Goal: Task Accomplishment & Management: Manage account settings

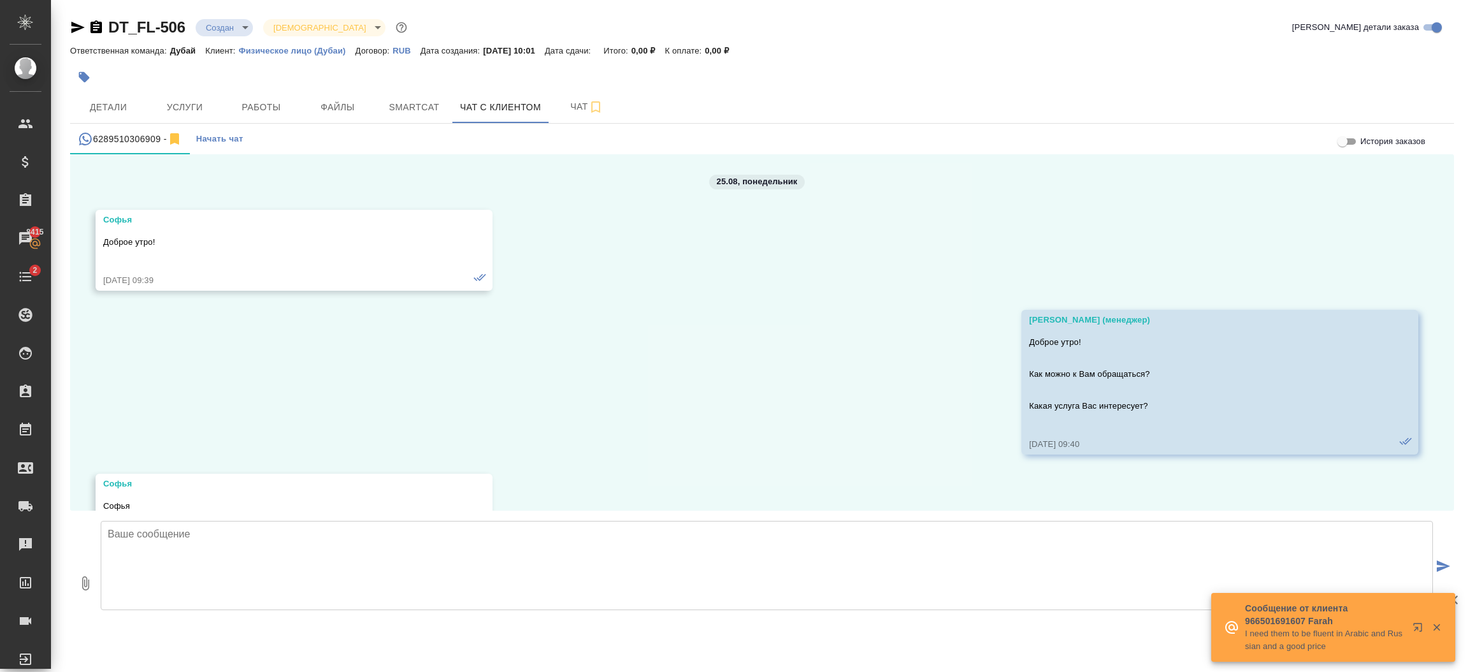
click at [316, 544] on textarea at bounding box center [767, 565] width 1332 height 89
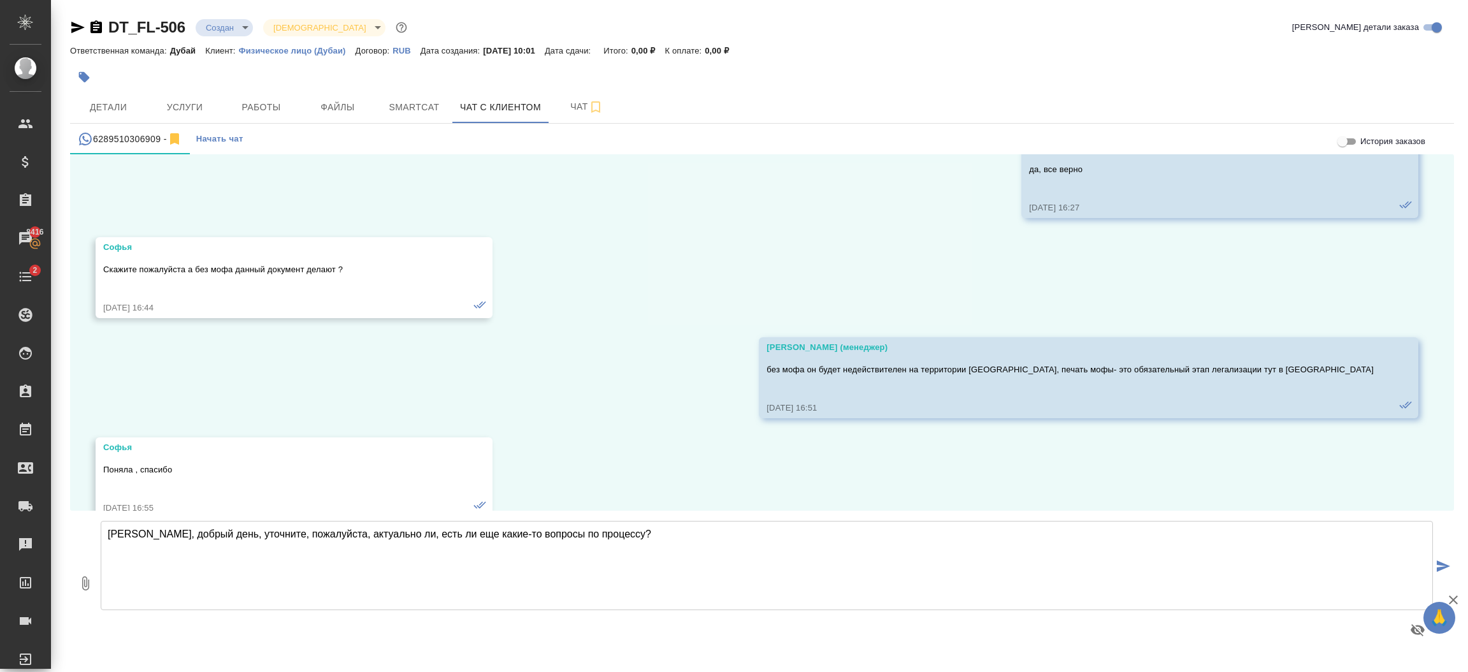
type textarea "Софья, добрый день, уточните, пожалуйста, актуально ли, есть ли еще какие-то во…"
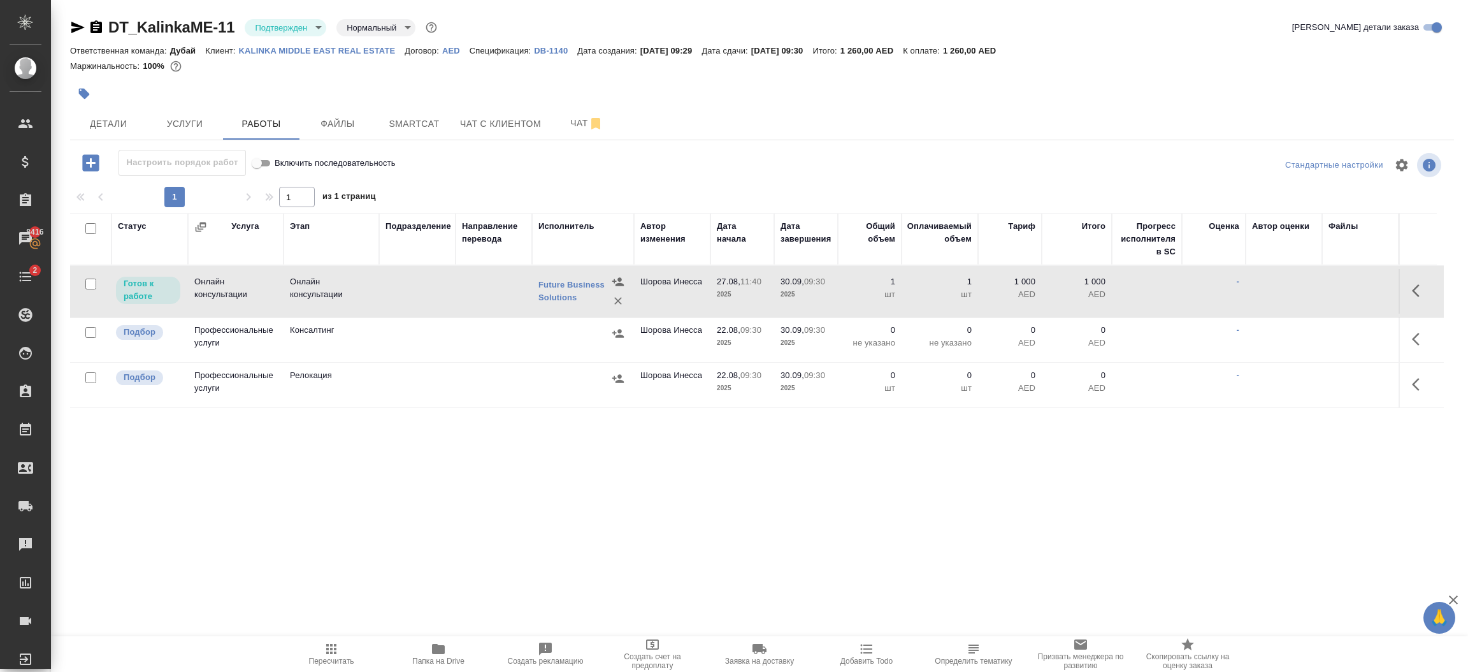
click at [89, 384] on div at bounding box center [90, 378] width 29 height 18
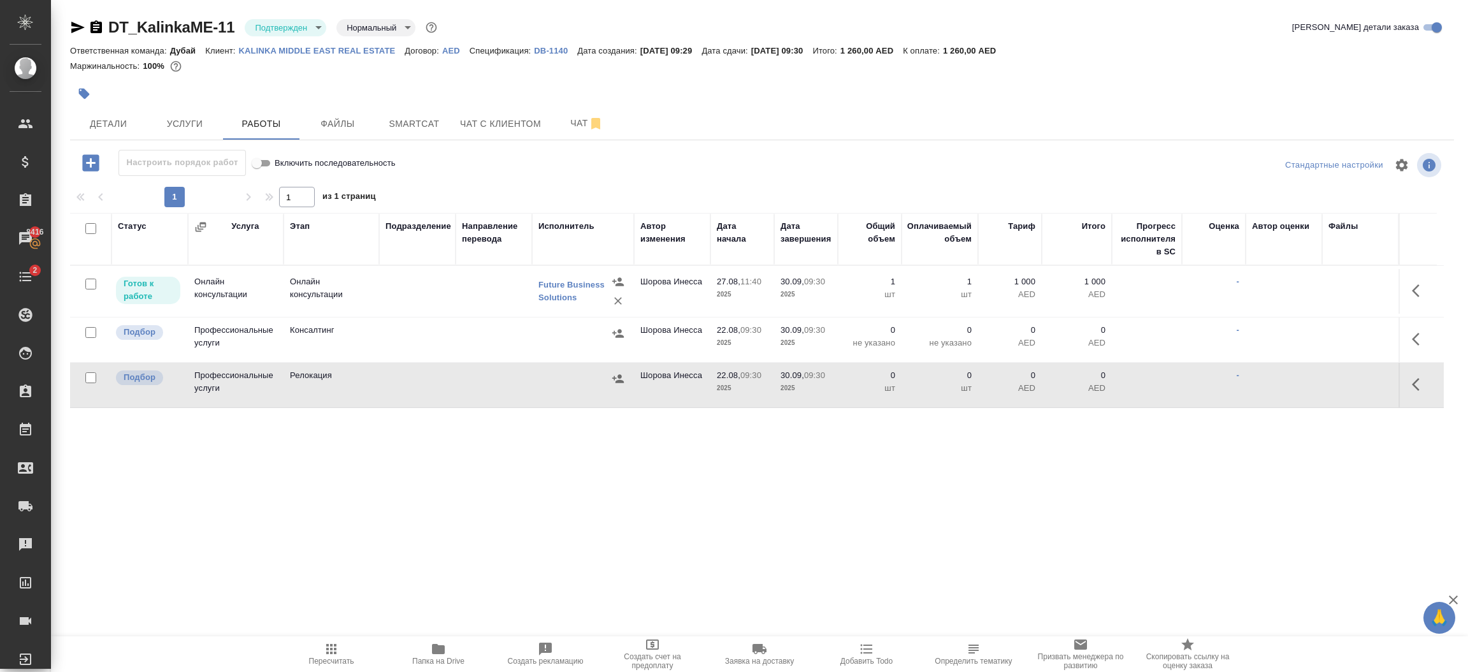
click at [83, 335] on div at bounding box center [90, 333] width 29 height 18
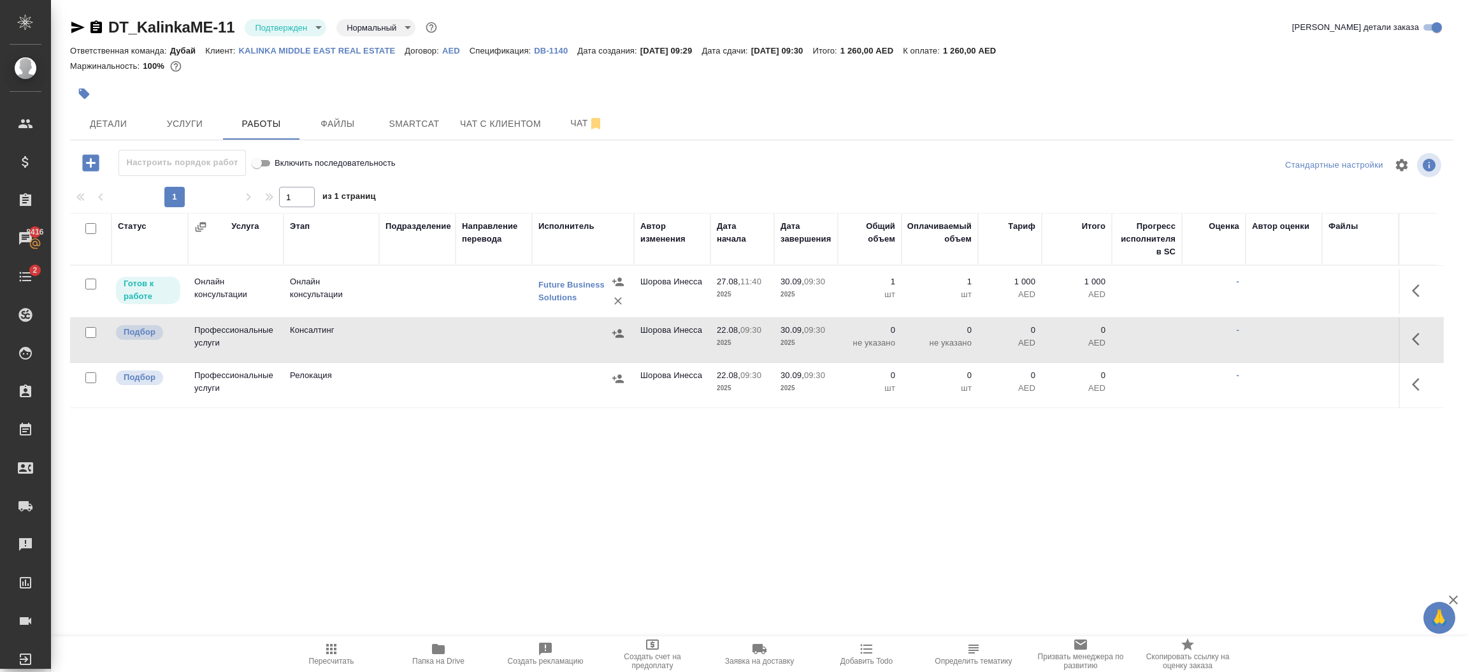
click at [91, 378] on input "checkbox" at bounding box center [90, 377] width 11 height 11
checkbox input "true"
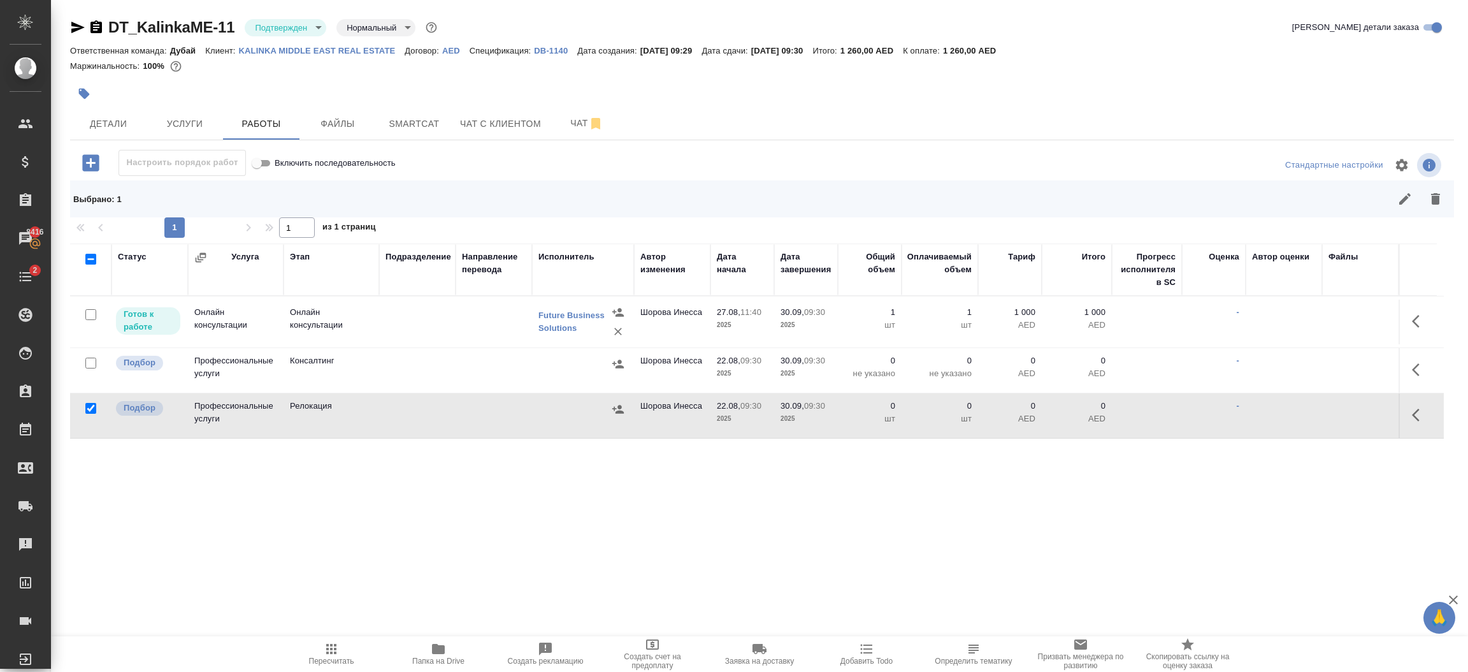
click at [89, 366] on input "checkbox" at bounding box center [90, 362] width 11 height 11
checkbox input "true"
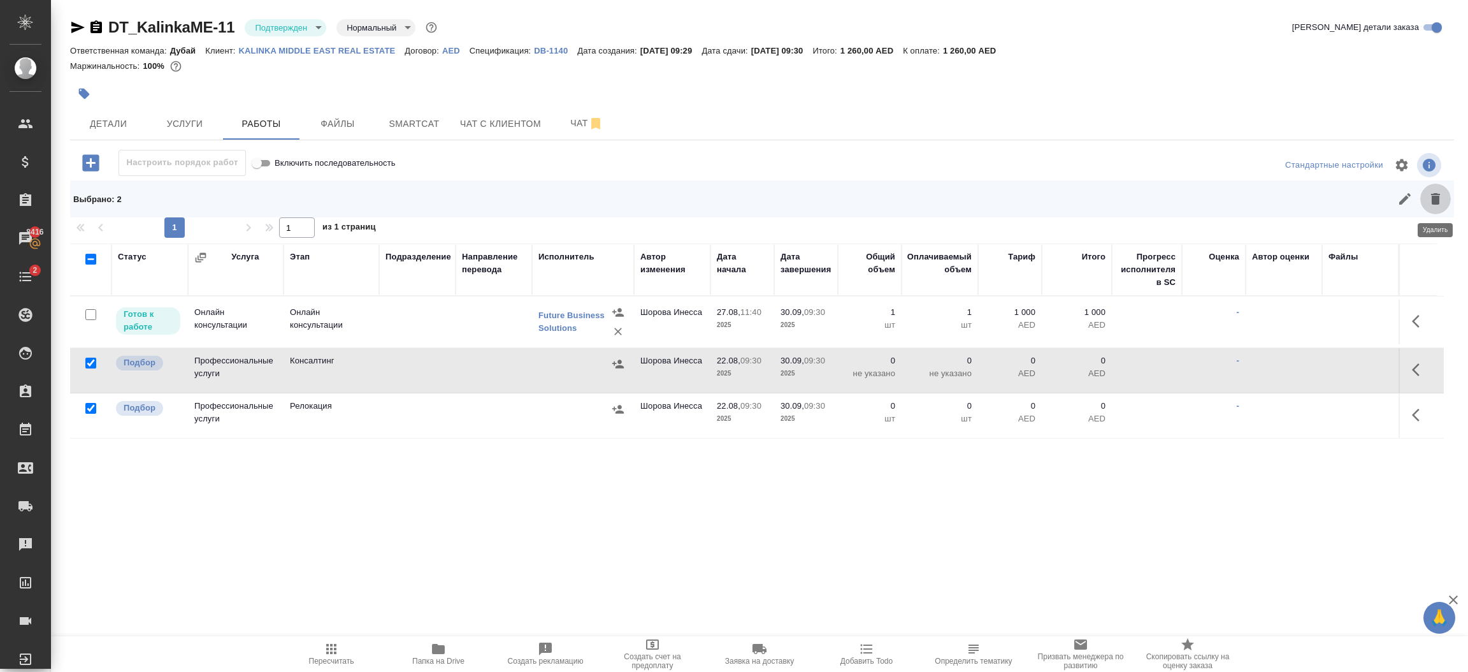
click at [1437, 198] on icon "button" at bounding box center [1435, 198] width 9 height 11
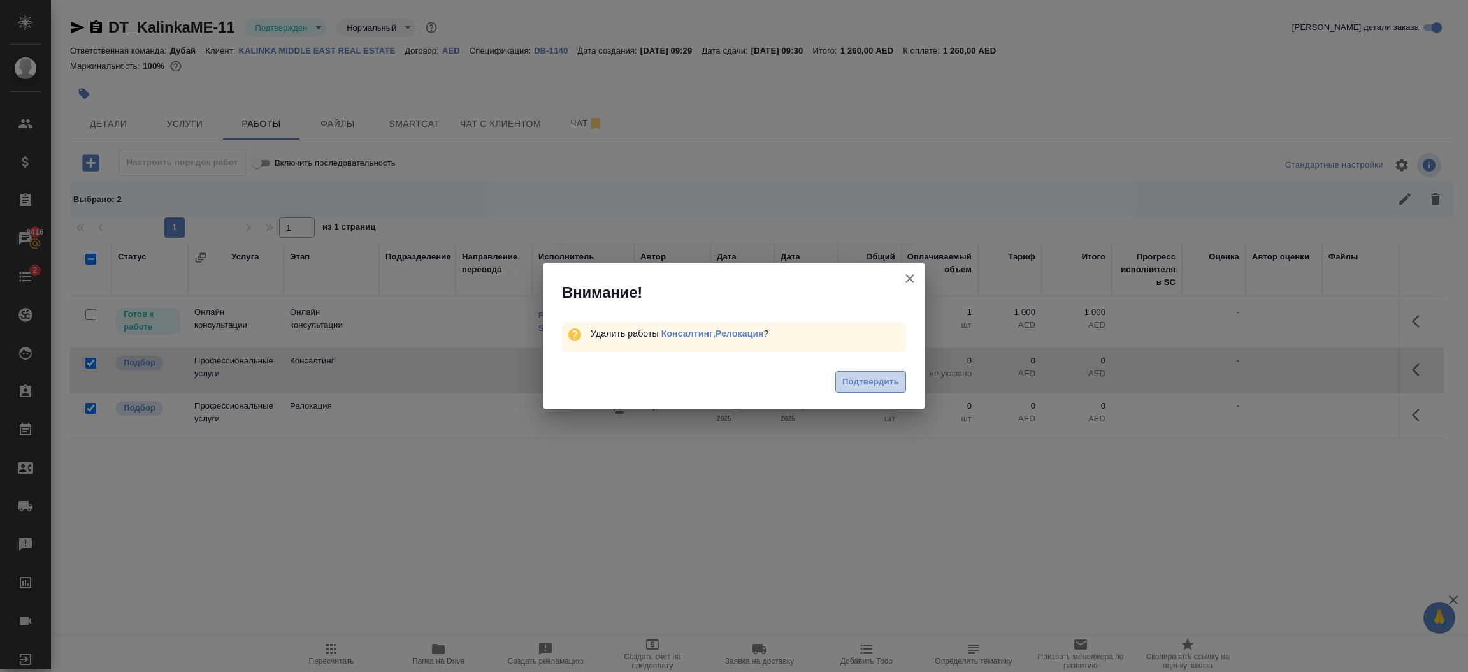
click at [881, 388] on span "Подтвердить" at bounding box center [870, 382] width 57 height 15
